Goal: Check status: Check status

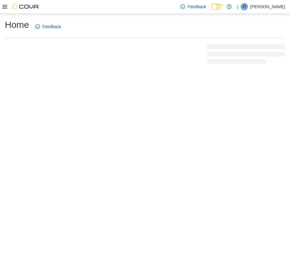
click at [7, 4] on icon at bounding box center [4, 6] width 5 height 5
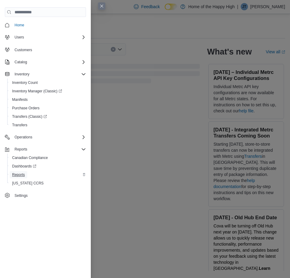
click at [18, 175] on span "Reports" at bounding box center [18, 174] width 13 height 5
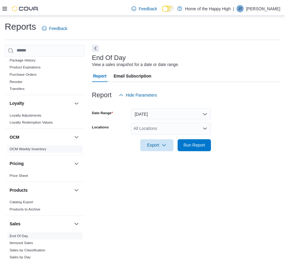
scroll to position [302, 0]
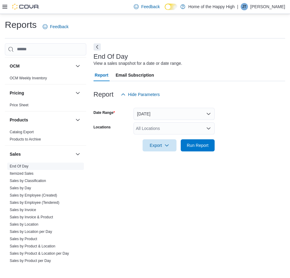
click at [30, 166] on span "End Of Day" at bounding box center [45, 165] width 77 height 7
click at [168, 125] on div "All Locations" at bounding box center [173, 128] width 81 height 12
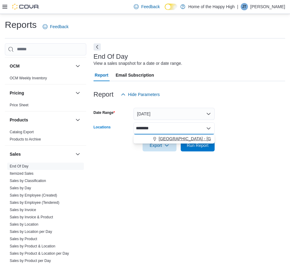
type input "********"
click at [198, 135] on span "Toronto - Parkdale - Fire & Flower" at bounding box center [218, 138] width 121 height 6
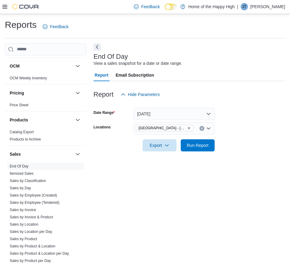
click at [241, 119] on form "Date Range Today Locations Toronto - Parkdale - Fire & Flower Export Run Report" at bounding box center [188, 125] width 191 height 51
click at [187, 148] on span "Run Report" at bounding box center [197, 145] width 27 height 12
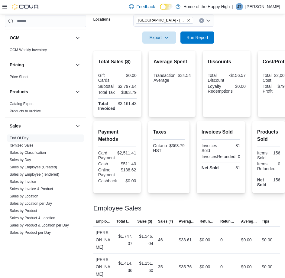
scroll to position [302, 0]
